Goal: Task Accomplishment & Management: Use online tool/utility

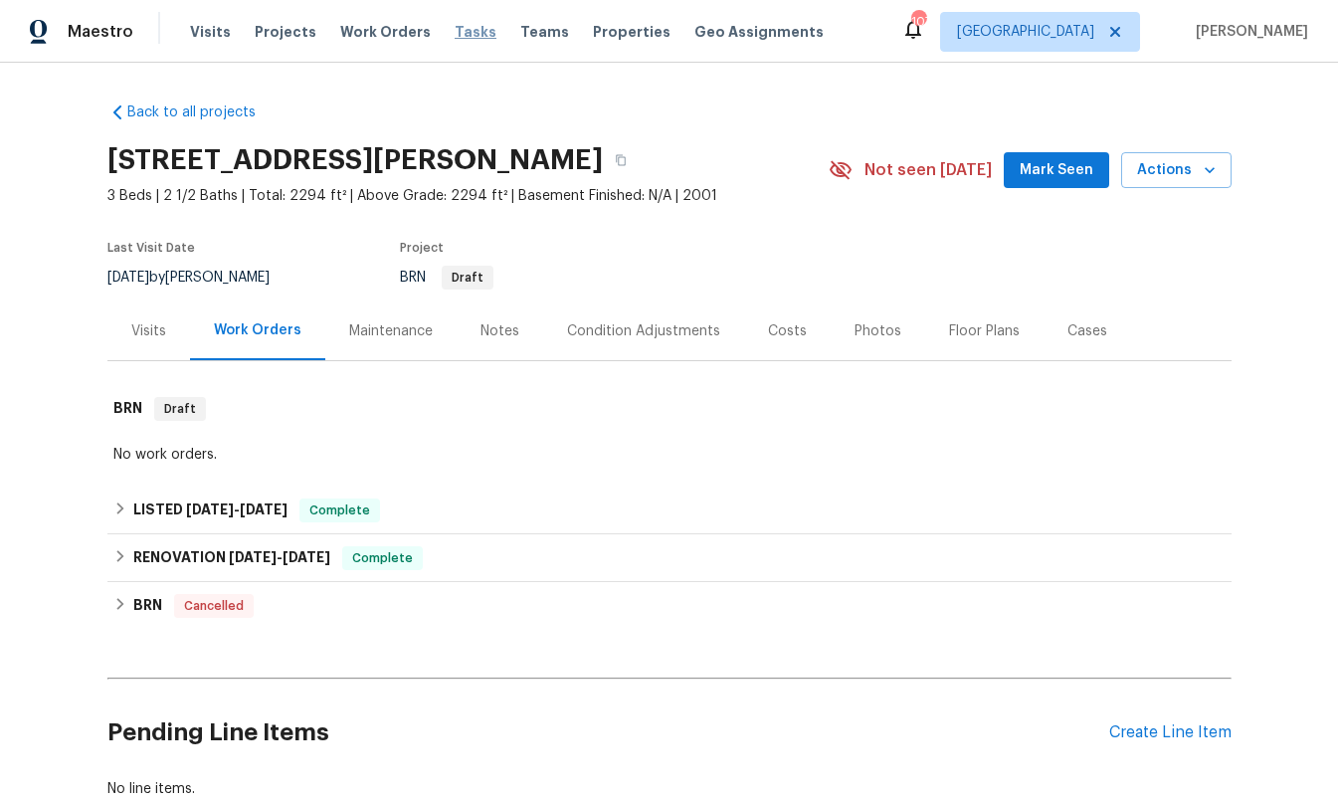
click at [463, 29] on span "Tasks" at bounding box center [476, 32] width 42 height 14
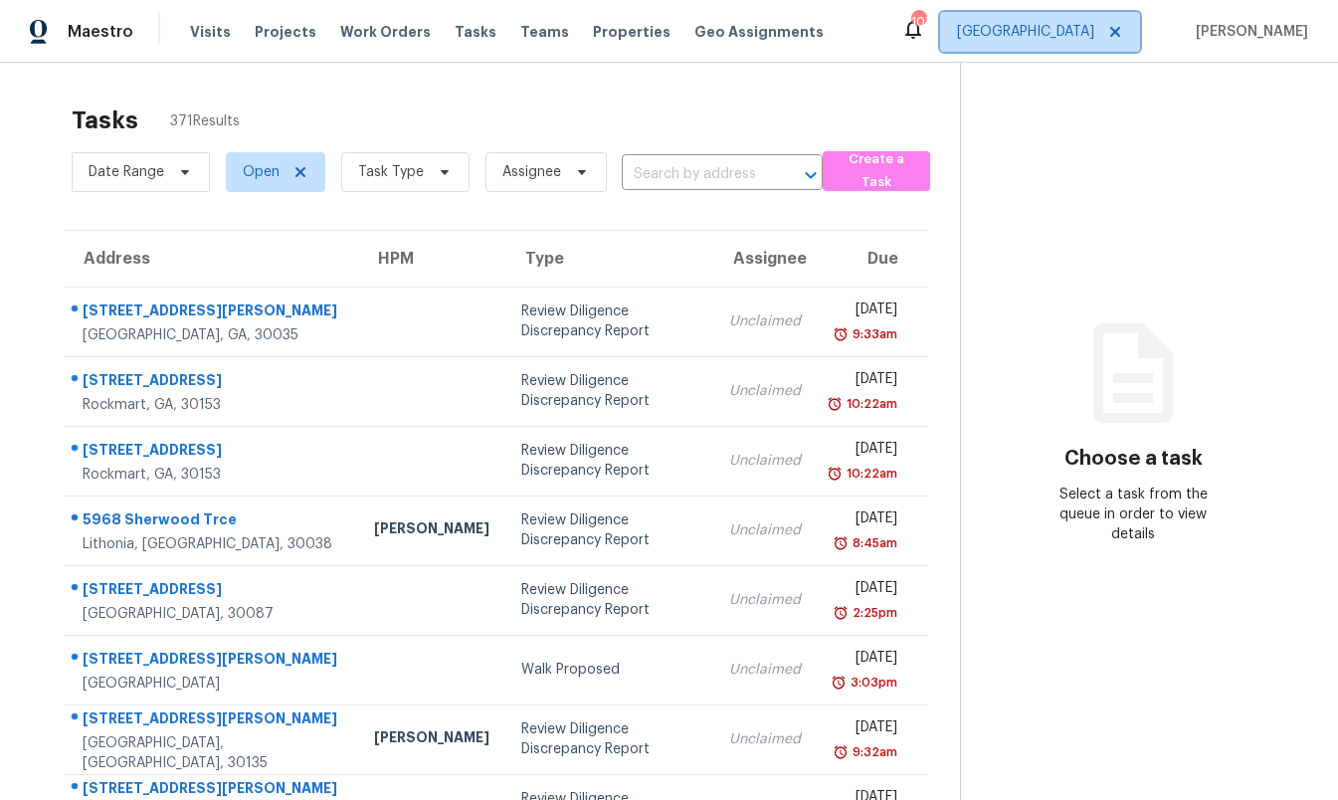
click at [1094, 32] on span "[GEOGRAPHIC_DATA]" at bounding box center [1025, 32] width 137 height 20
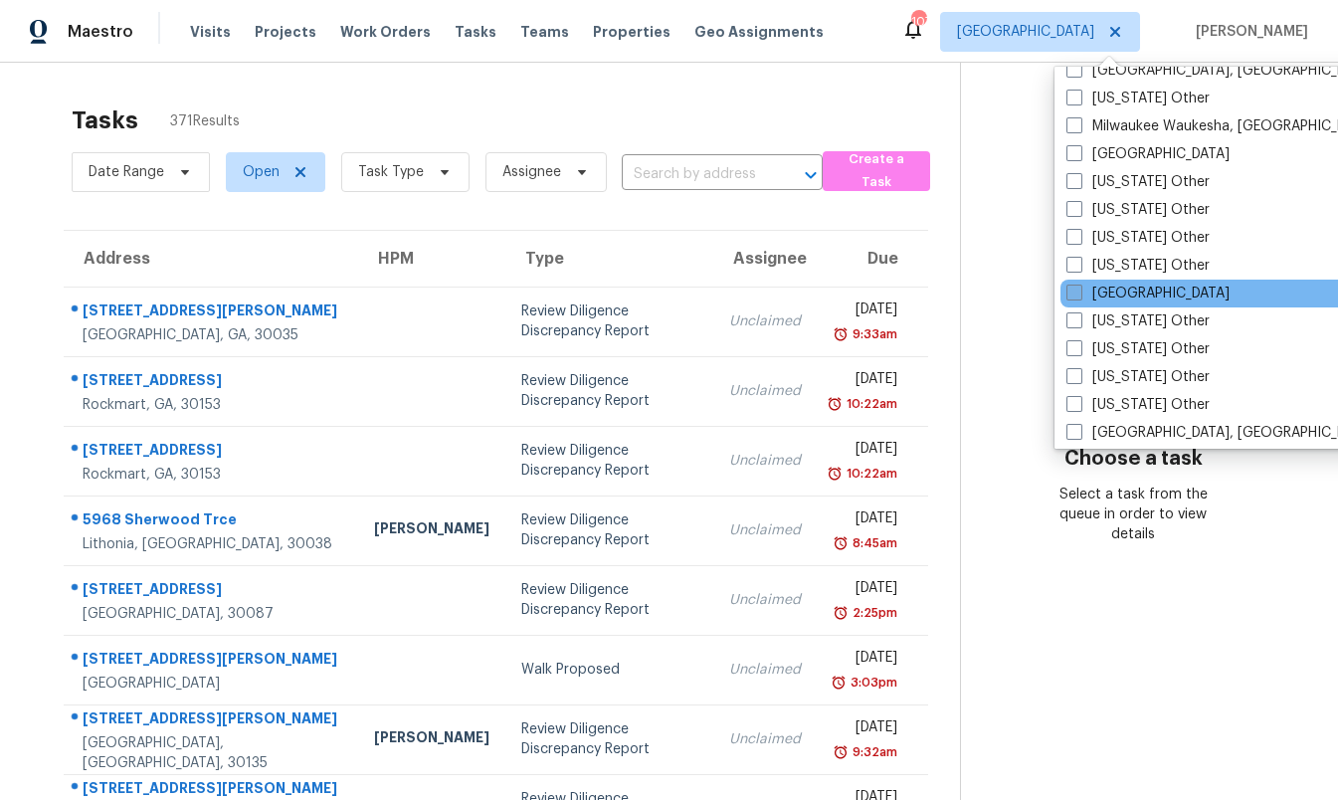
click at [1106, 295] on label "[GEOGRAPHIC_DATA]" at bounding box center [1147, 293] width 163 height 20
click at [1079, 295] on input "[GEOGRAPHIC_DATA]" at bounding box center [1072, 289] width 13 height 13
checkbox input "true"
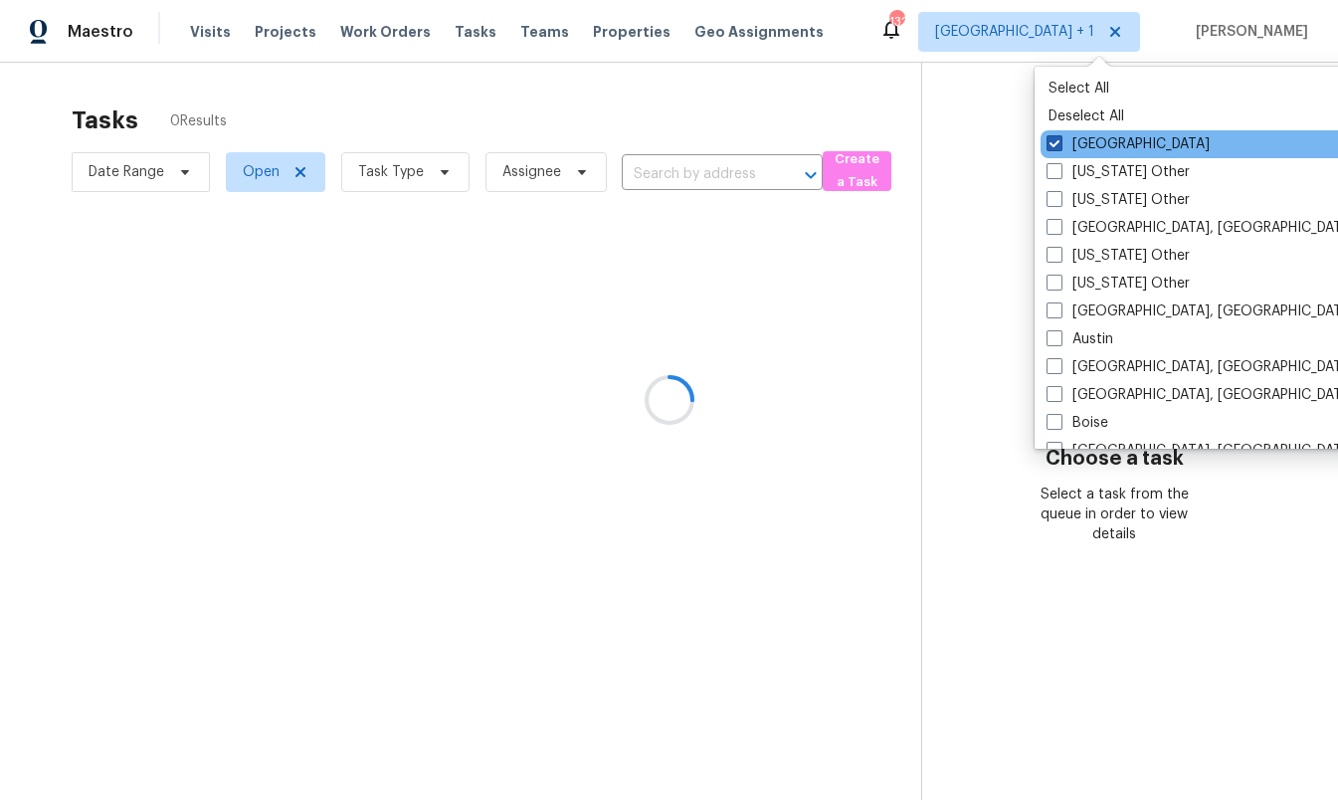
click at [1076, 134] on label "[GEOGRAPHIC_DATA]" at bounding box center [1127, 144] width 163 height 20
click at [1059, 134] on input "[GEOGRAPHIC_DATA]" at bounding box center [1052, 140] width 13 height 13
click at [1081, 142] on label "[GEOGRAPHIC_DATA]" at bounding box center [1134, 144] width 163 height 20
click at [1066, 142] on input "[GEOGRAPHIC_DATA]" at bounding box center [1059, 140] width 13 height 13
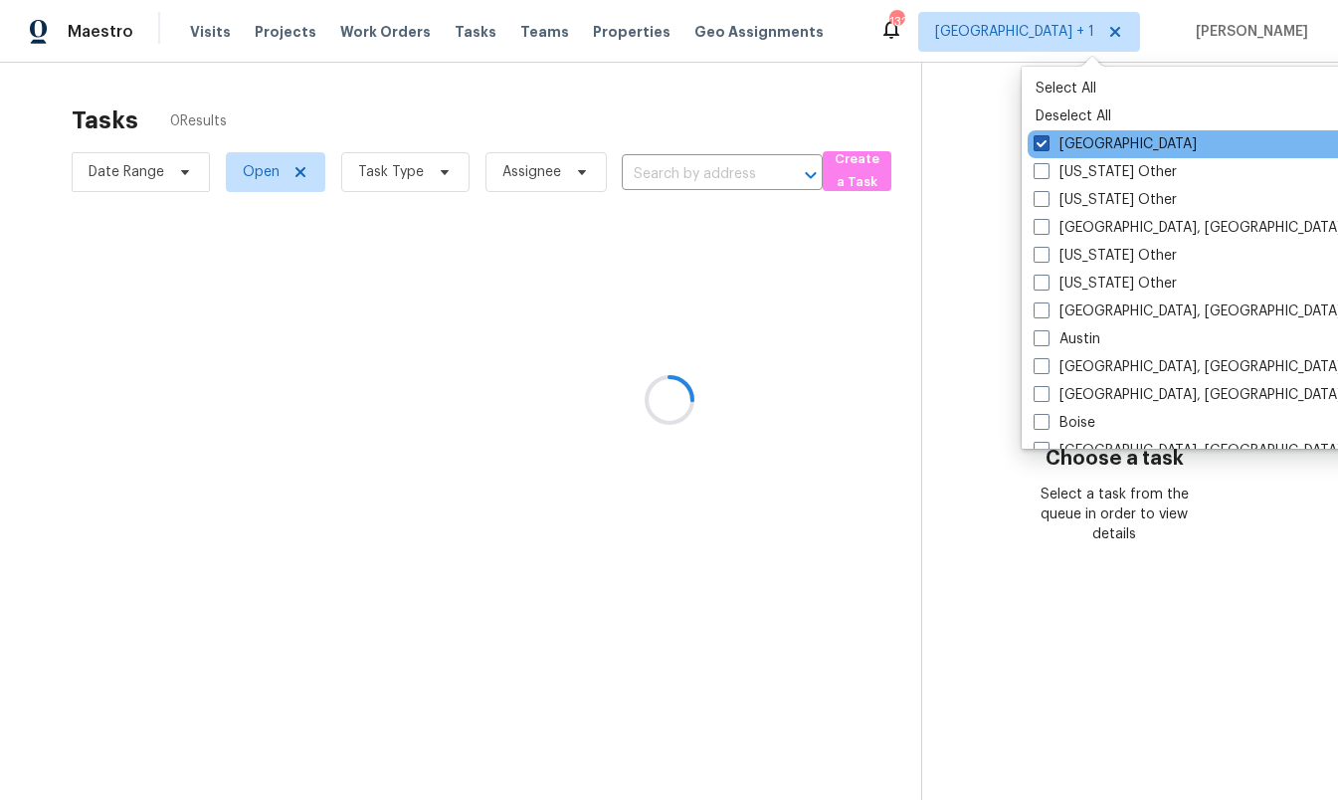
click at [1081, 142] on label "[GEOGRAPHIC_DATA]" at bounding box center [1114, 144] width 163 height 20
click at [1046, 142] on input "[GEOGRAPHIC_DATA]" at bounding box center [1039, 140] width 13 height 13
checkbox input "false"
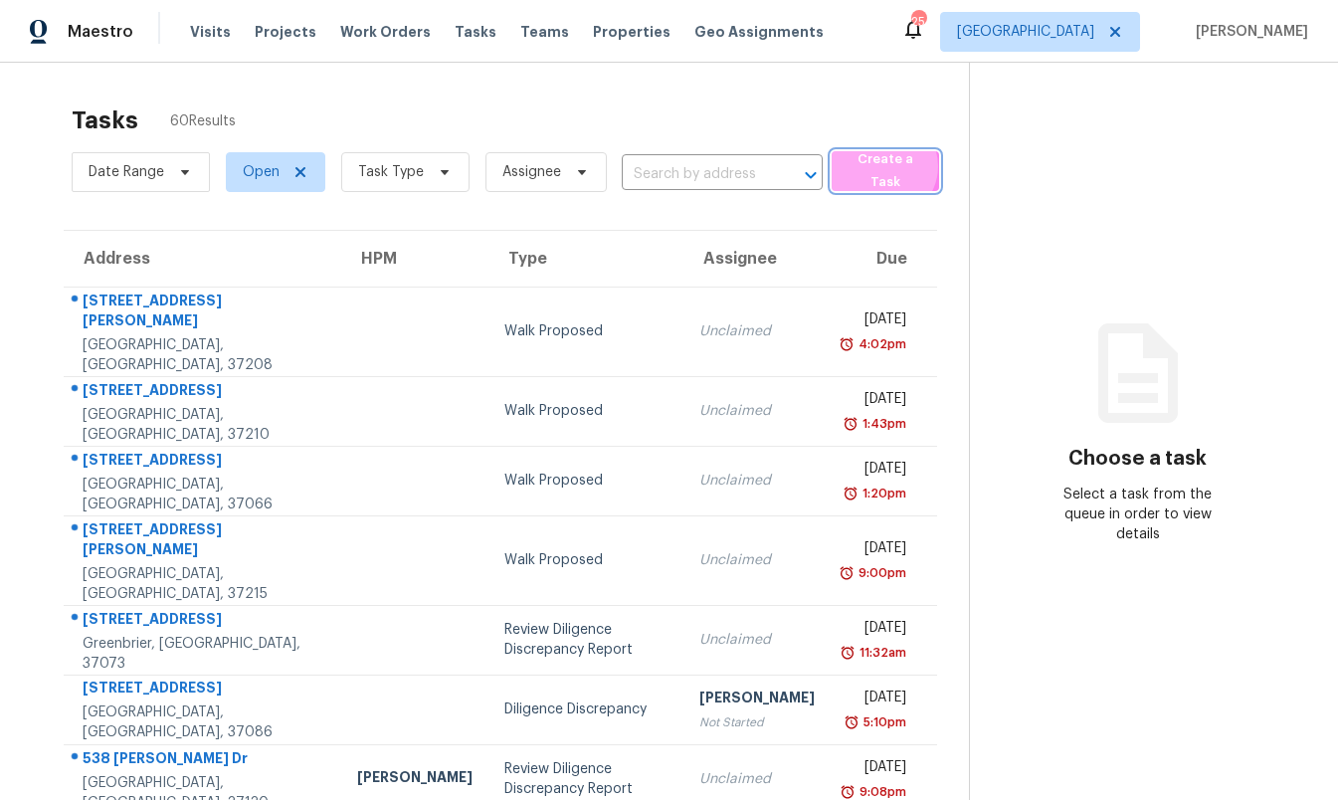
click at [868, 166] on span "Create a Task" at bounding box center [885, 171] width 88 height 46
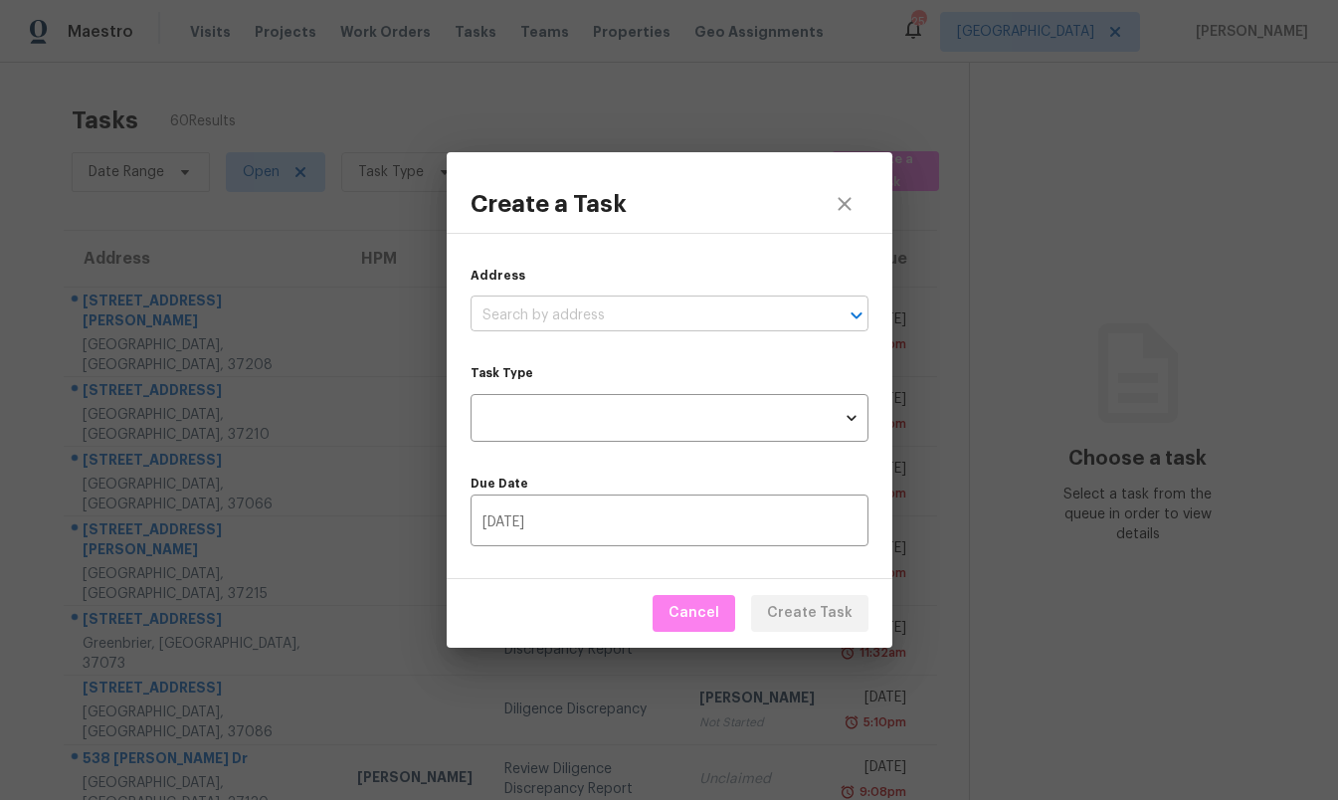
click at [663, 307] on input "text" at bounding box center [641, 315] width 342 height 31
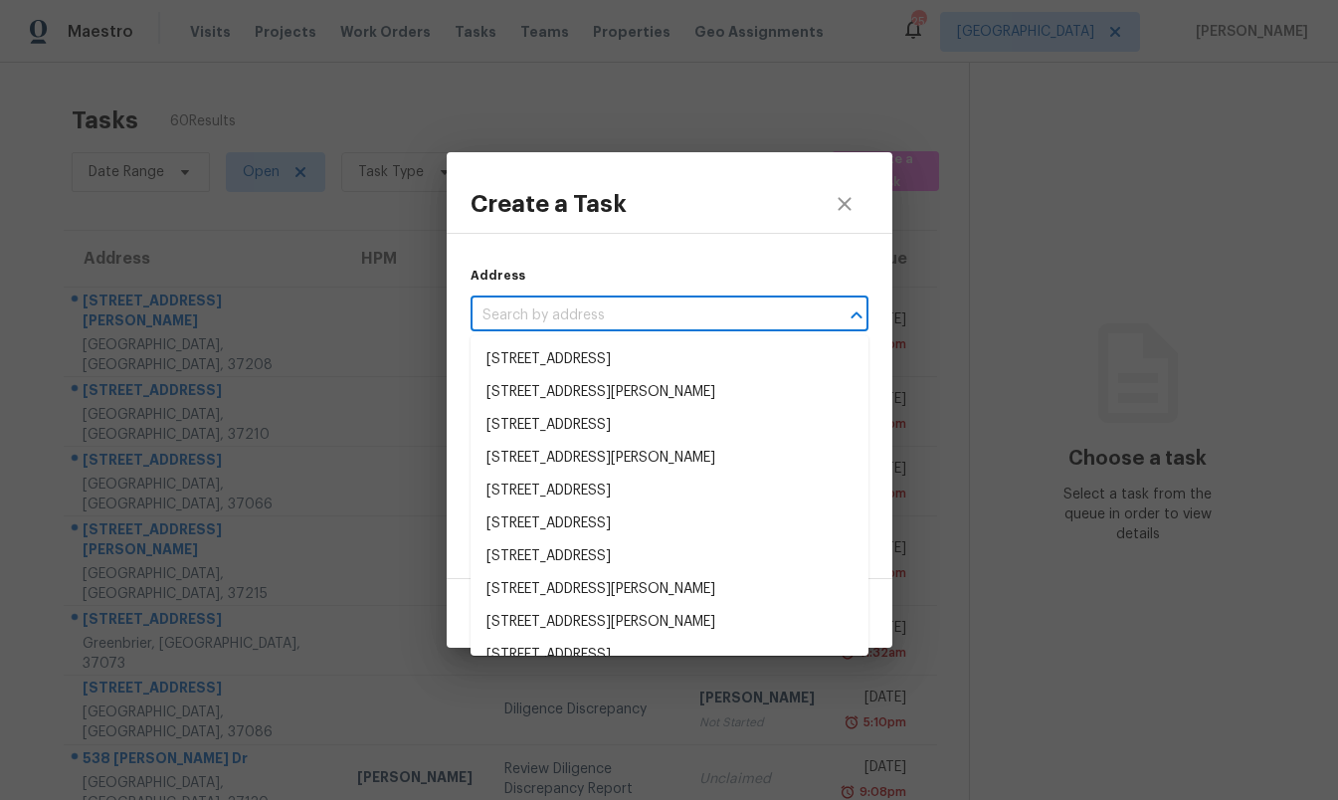
paste input "[STREET_ADDRESS]"
type input "[STREET_ADDRESS]"
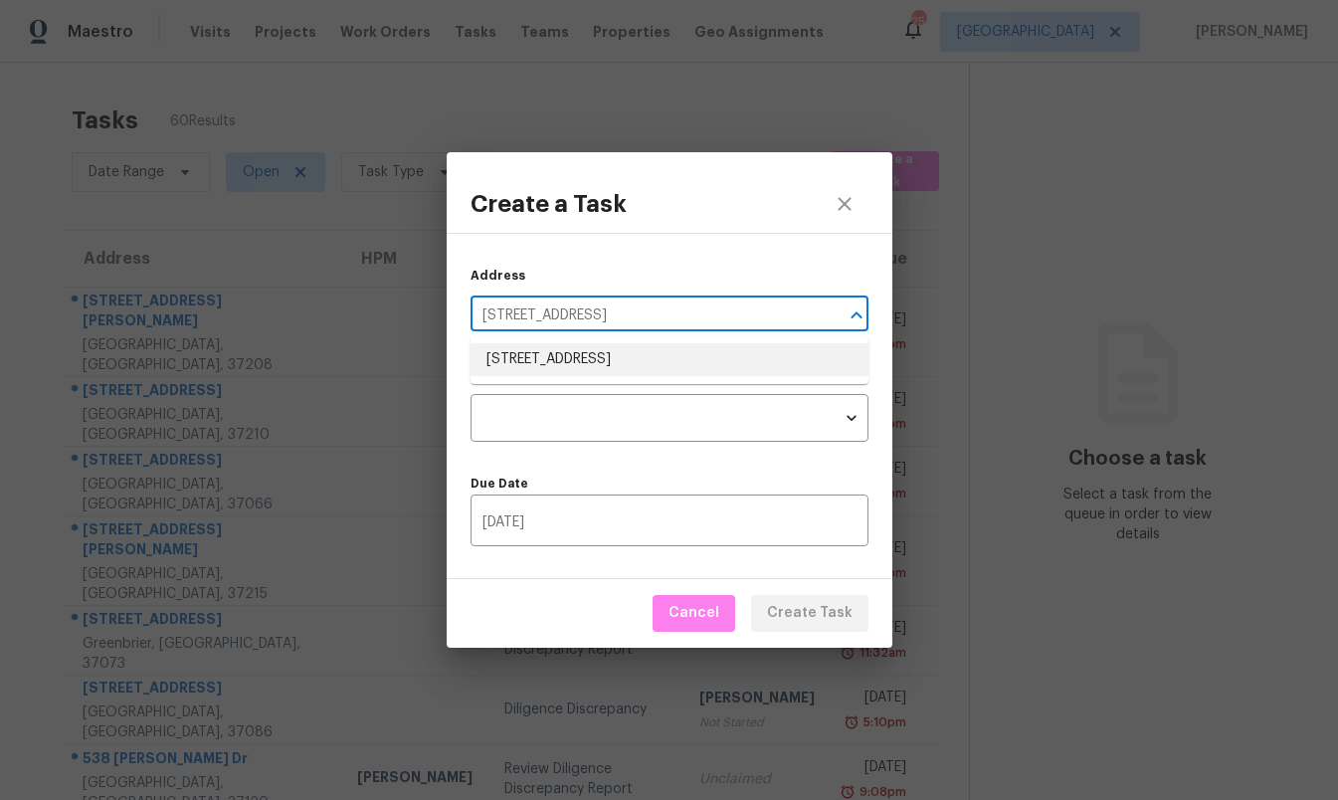
click at [634, 364] on li "[STREET_ADDRESS]" at bounding box center [669, 359] width 398 height 33
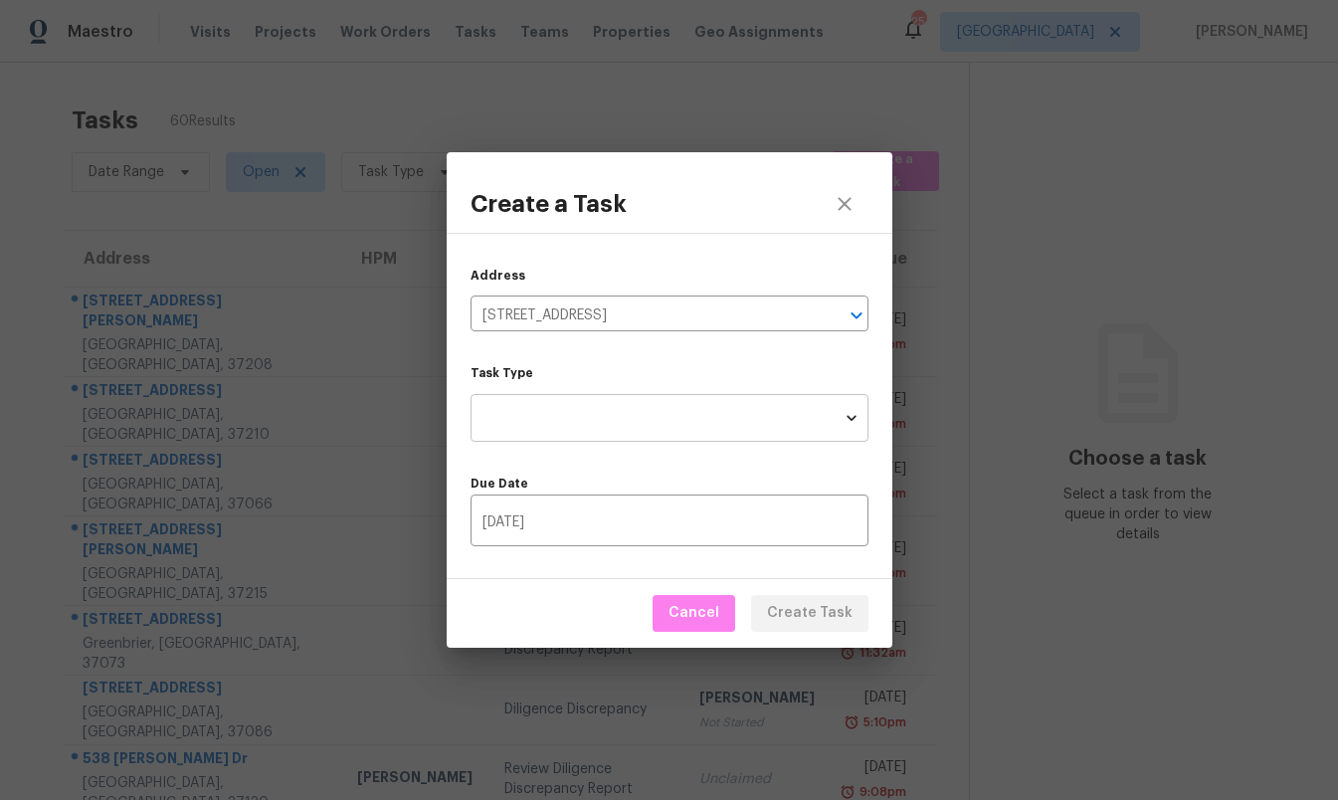
click at [626, 397] on body "Maestro Visits Projects Work Orders Tasks Teams Properties Geo Assignments 25 N…" at bounding box center [669, 400] width 1338 height 800
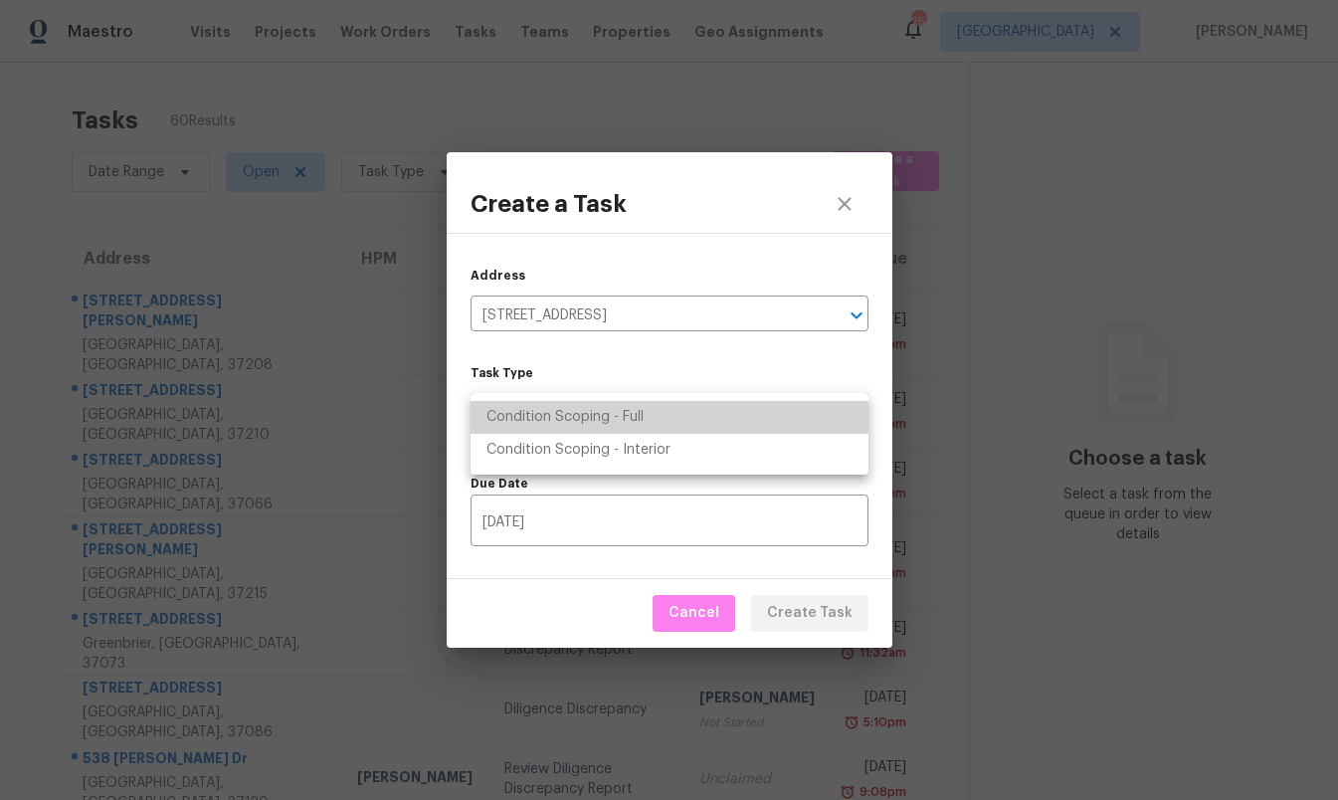
click at [623, 416] on li "Condition Scoping - Full" at bounding box center [669, 417] width 398 height 33
type input "virtual_full_assessment"
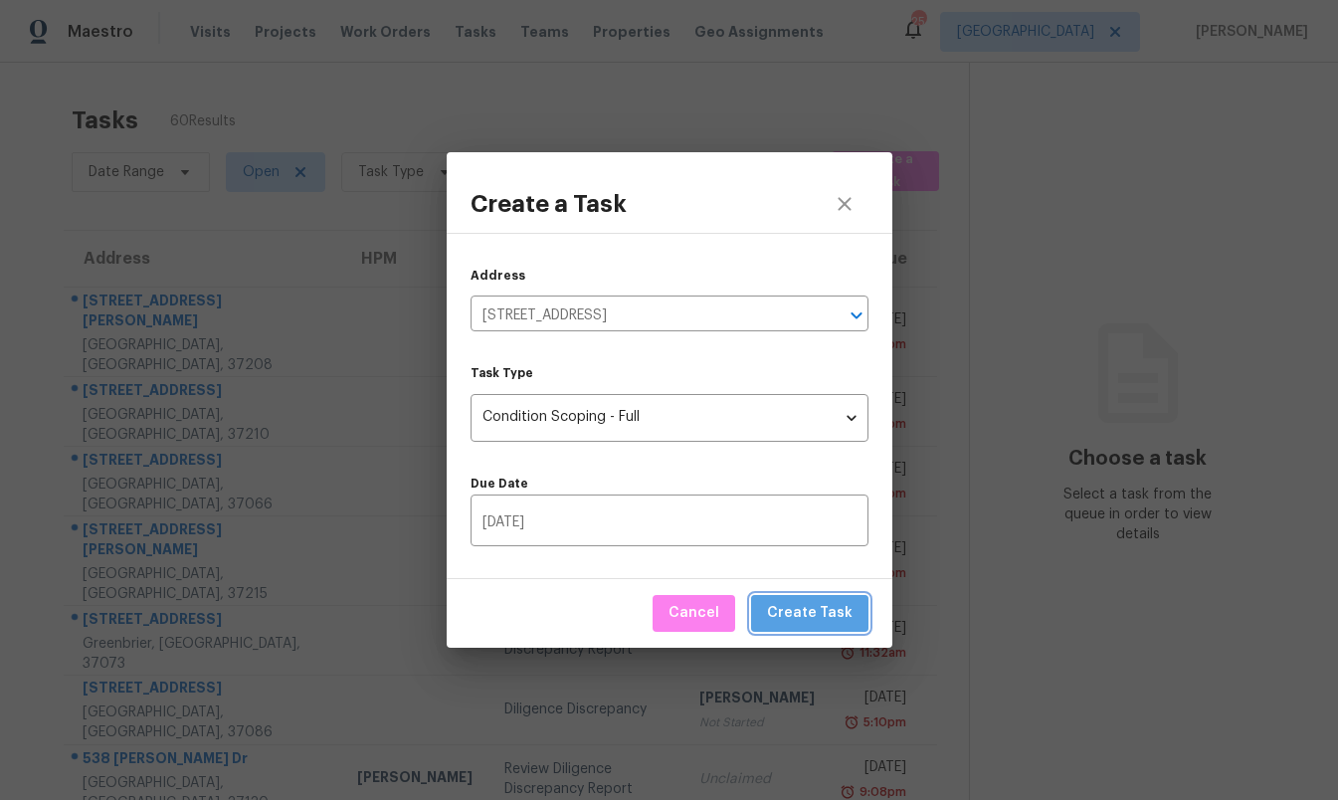
click at [838, 605] on span "Create Task" at bounding box center [810, 613] width 86 height 25
